Goal: Information Seeking & Learning: Learn about a topic

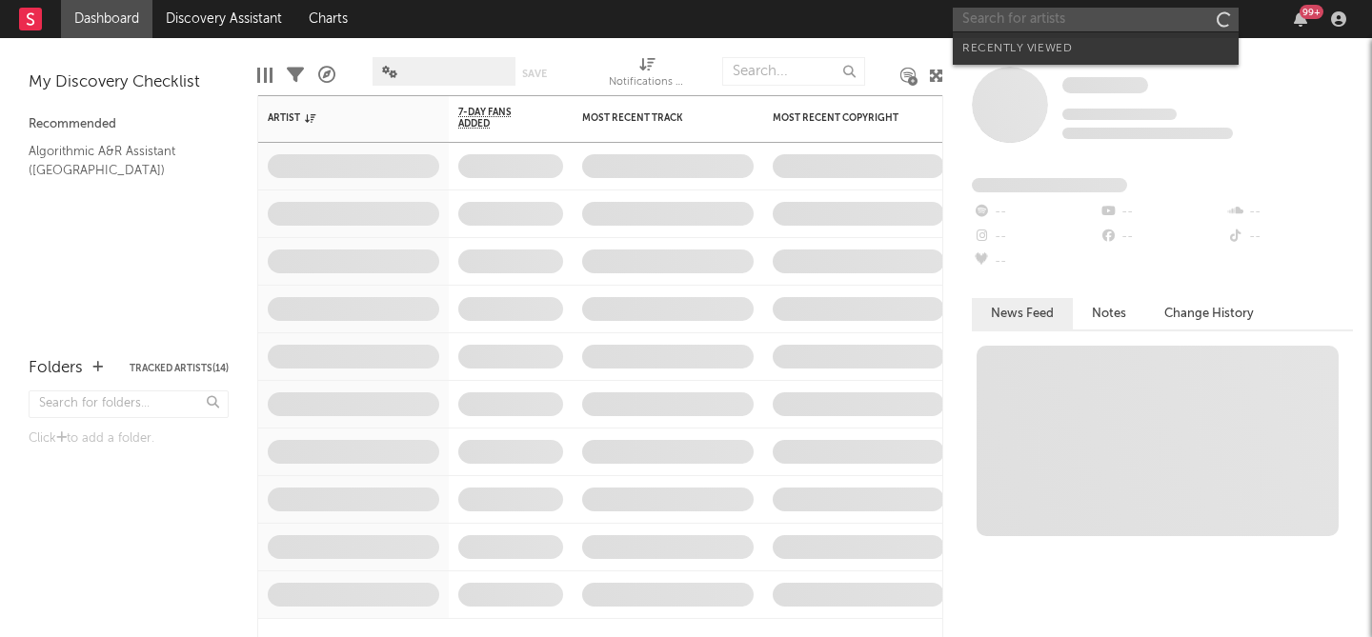
click at [1092, 16] on input "text" at bounding box center [1095, 20] width 286 height 24
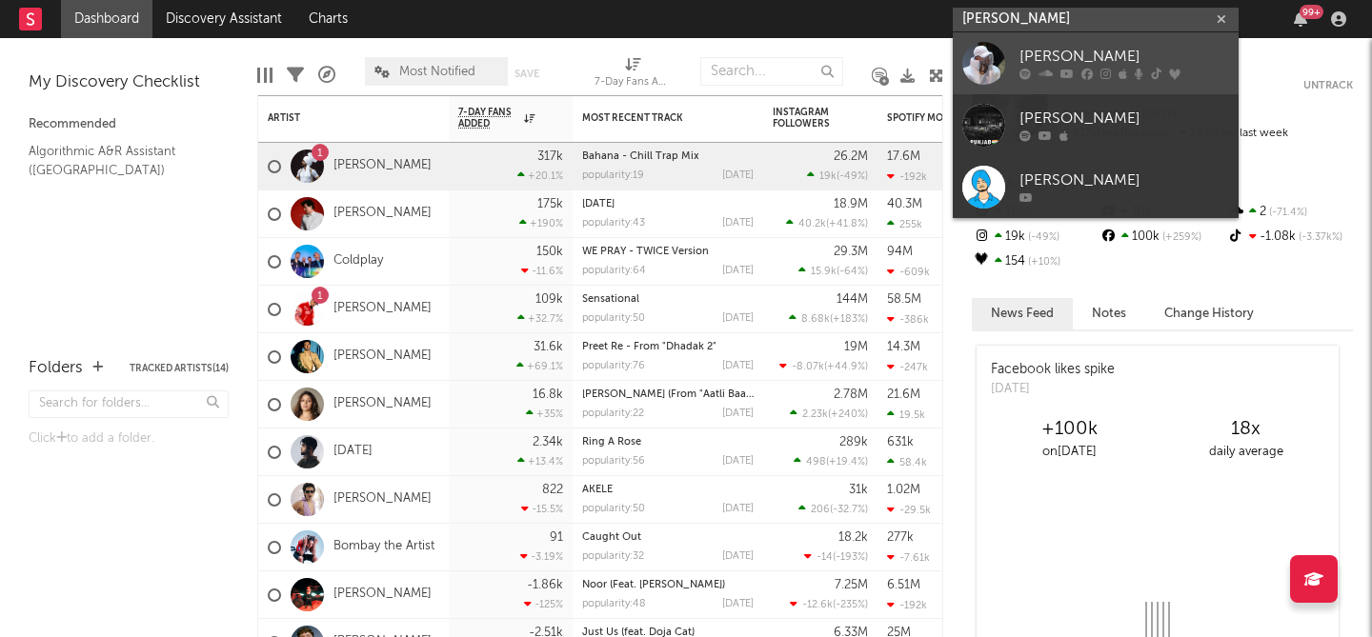
type input "guru randhawa"
click at [1104, 47] on div "Guru Randhawa" at bounding box center [1124, 57] width 210 height 23
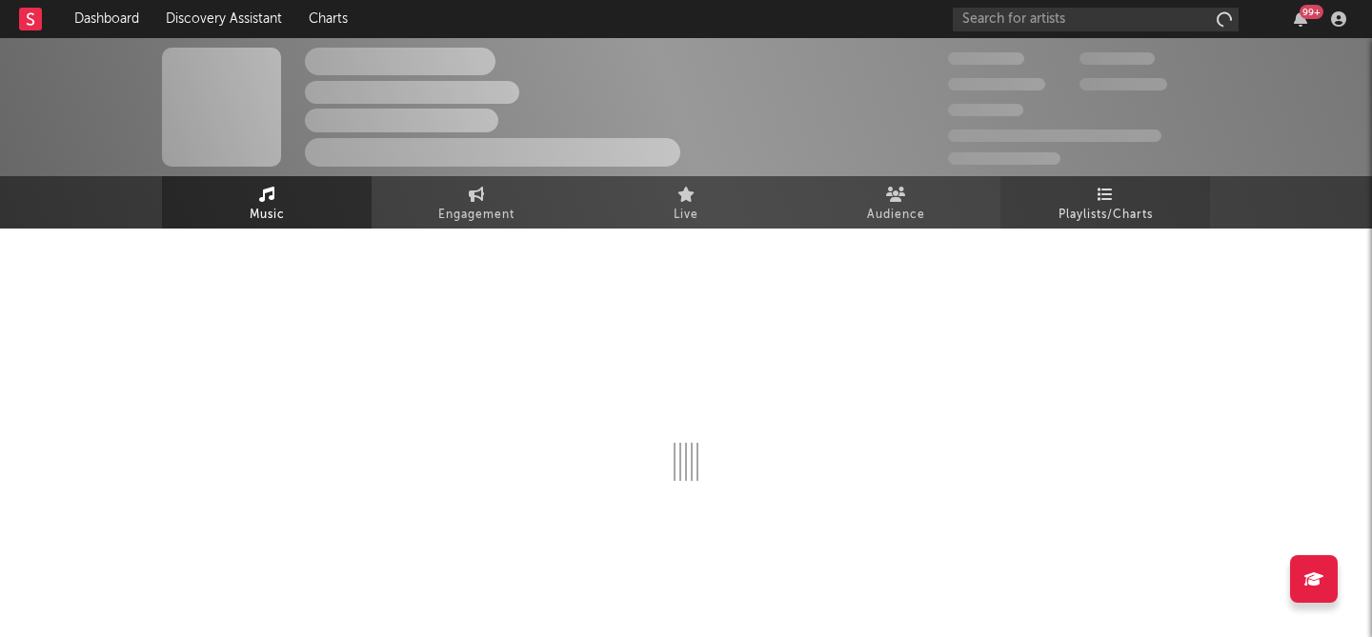
click at [1106, 216] on span "Playlists/Charts" at bounding box center [1105, 215] width 94 height 23
